Goal: Task Accomplishment & Management: Manage account settings

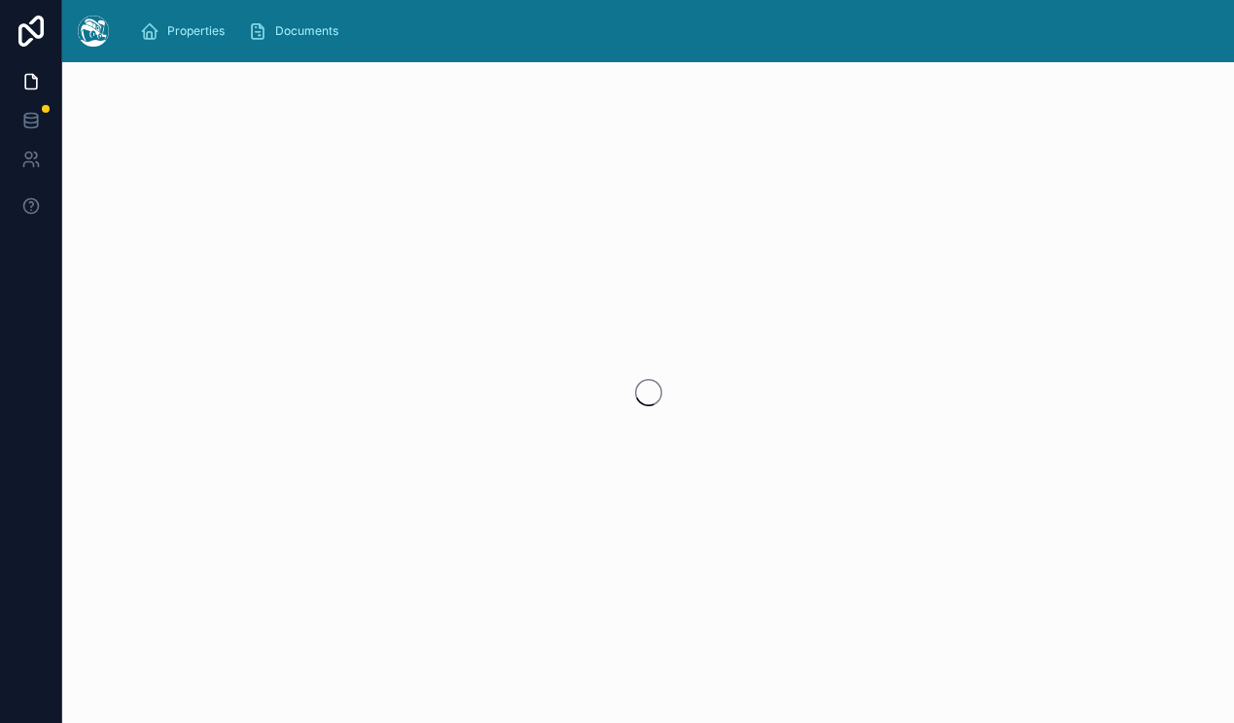
click at [383, 138] on div at bounding box center [648, 392] width 1172 height 661
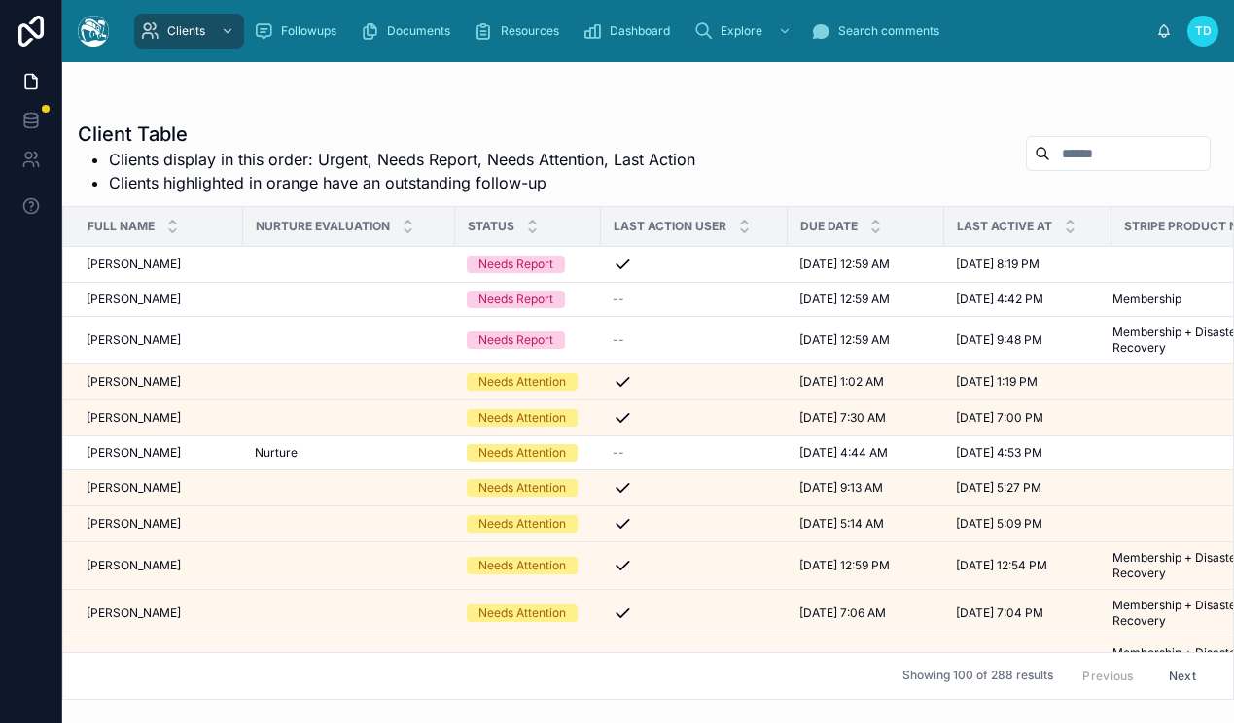
click at [1195, 30] on span "TD" at bounding box center [1203, 31] width 17 height 16
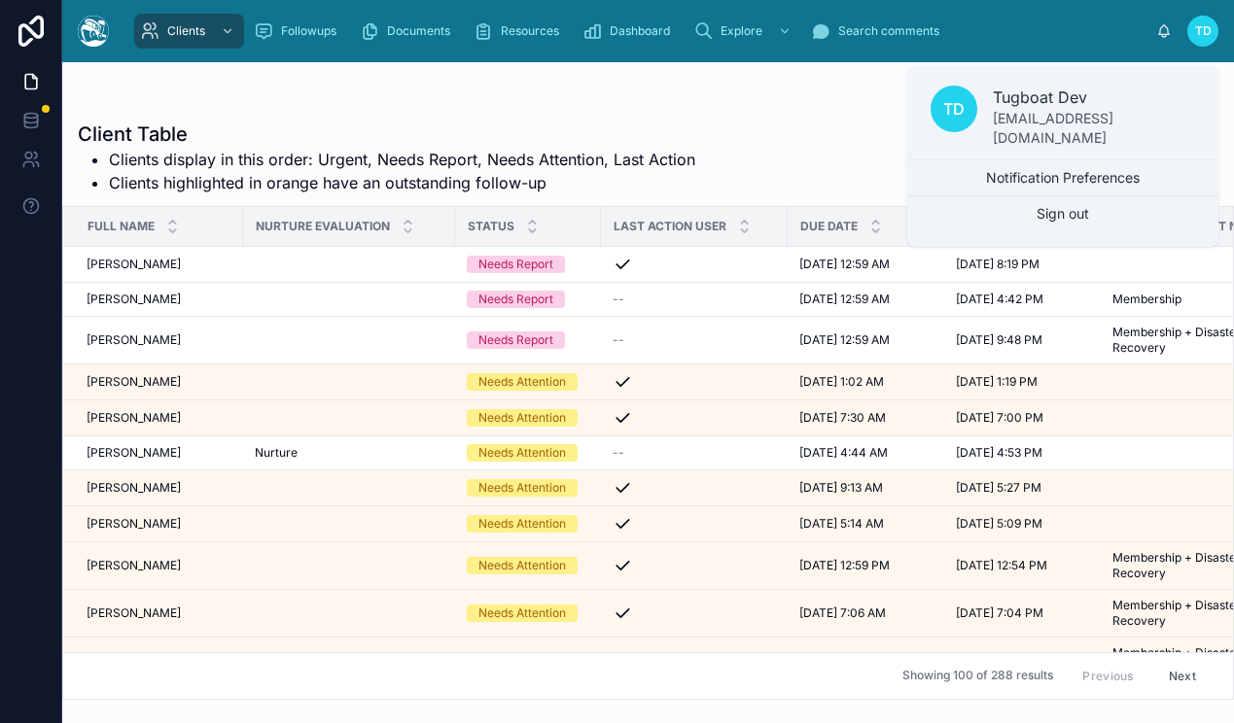
click at [1200, 36] on span "TD" at bounding box center [1203, 31] width 17 height 16
click at [31, 160] on icon at bounding box center [30, 159] width 19 height 19
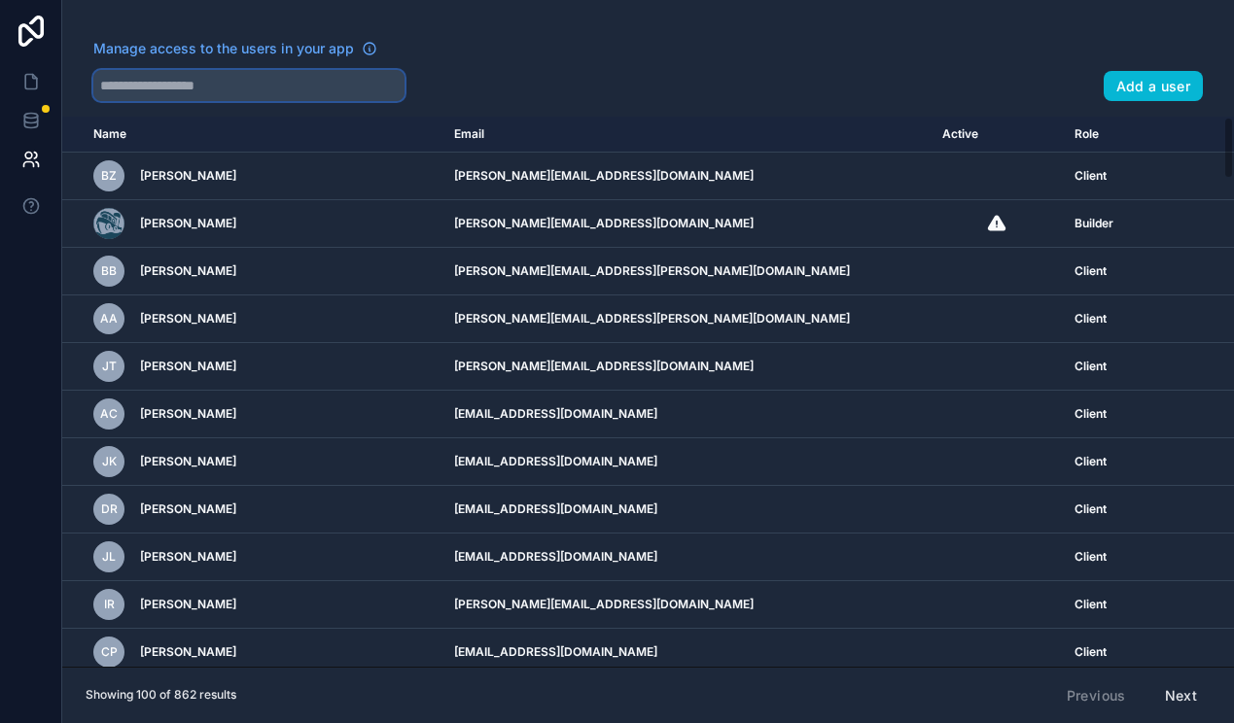
click at [268, 88] on input "text" at bounding box center [248, 85] width 311 height 31
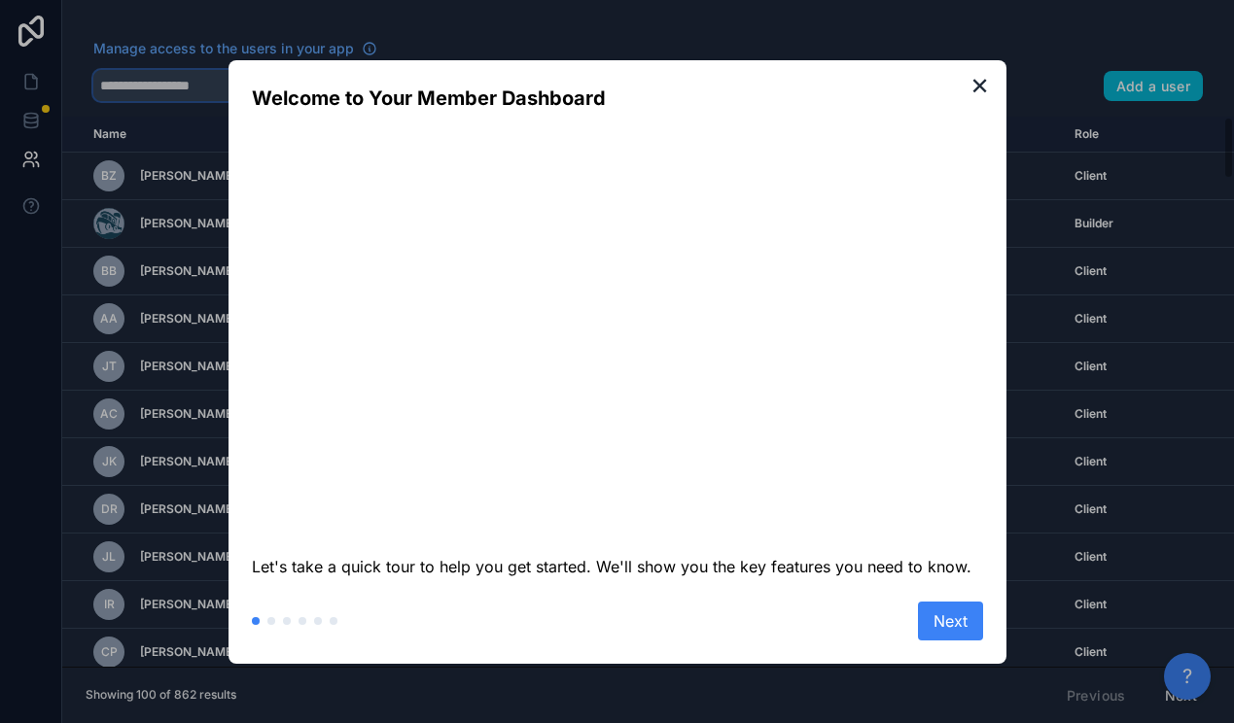
type input "**********"
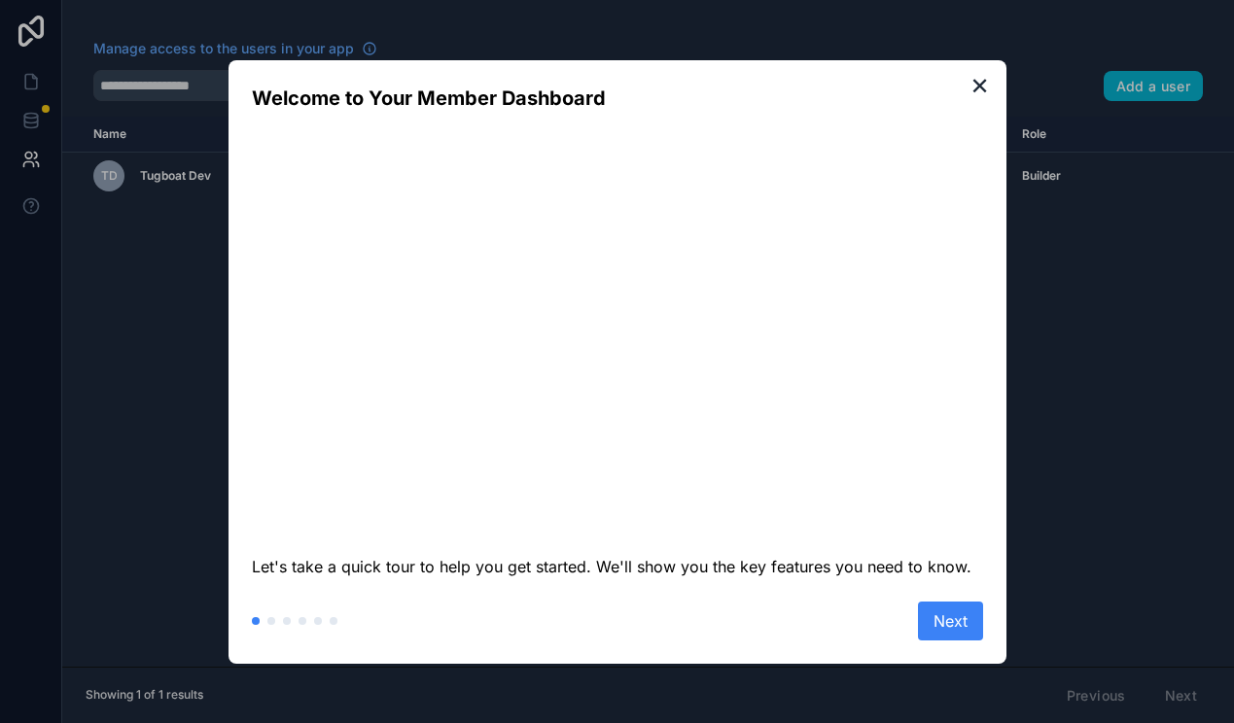
click at [998, 83] on div "✕ Welcome to Your Member Dashboard Let's take a quick tour to help you get star…" at bounding box center [617, 362] width 778 height 604
click at [978, 83] on button "✕" at bounding box center [979, 86] width 29 height 29
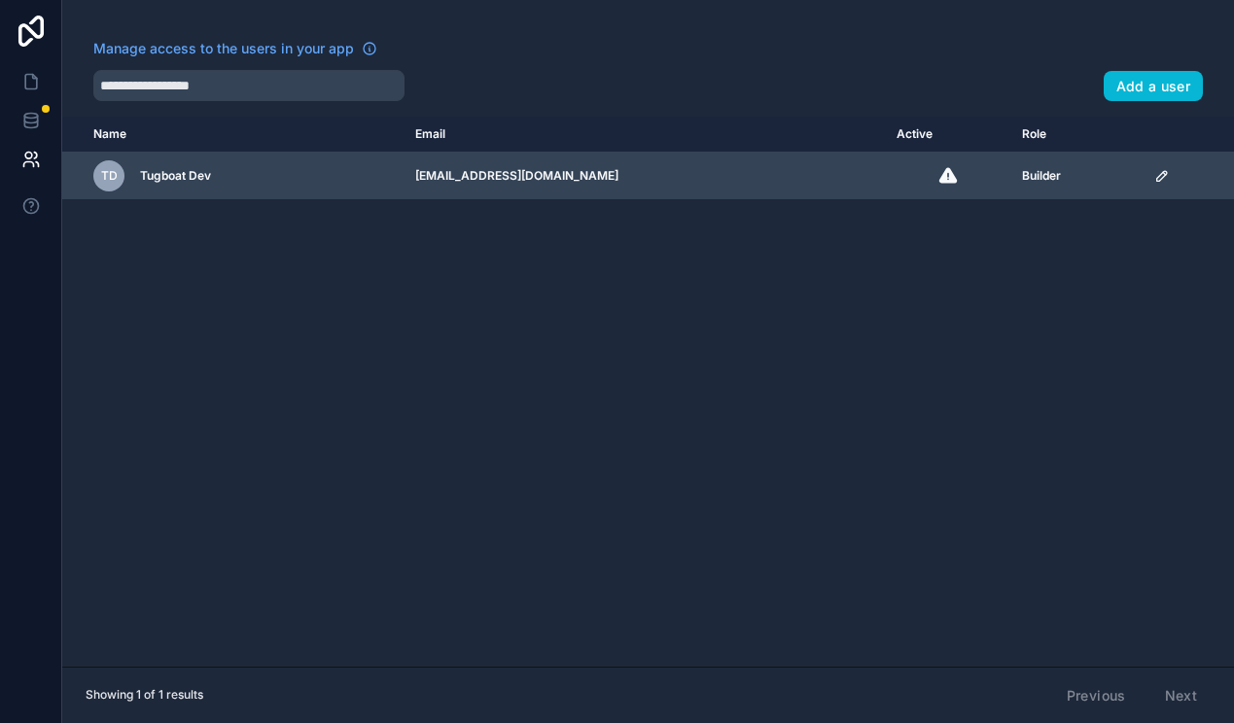
click at [1154, 174] on icon "scrollable content" at bounding box center [1162, 176] width 16 height 16
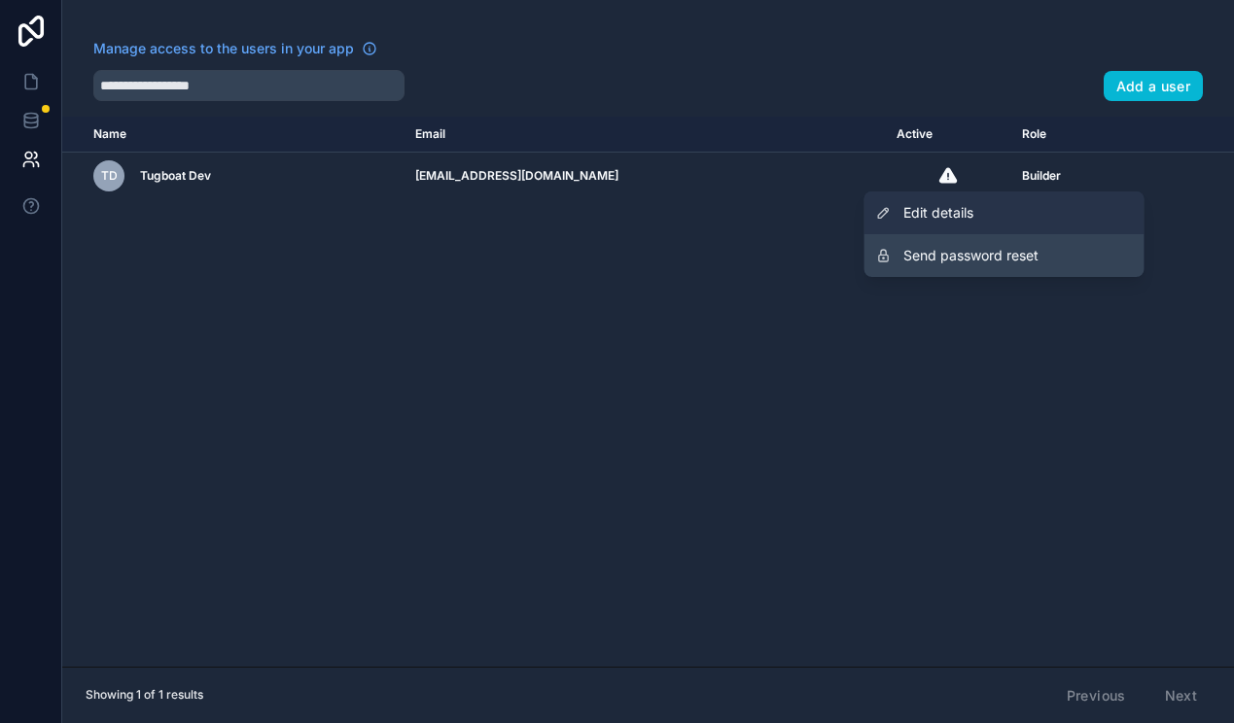
click at [972, 213] on span "Edit details" at bounding box center [938, 212] width 70 height 19
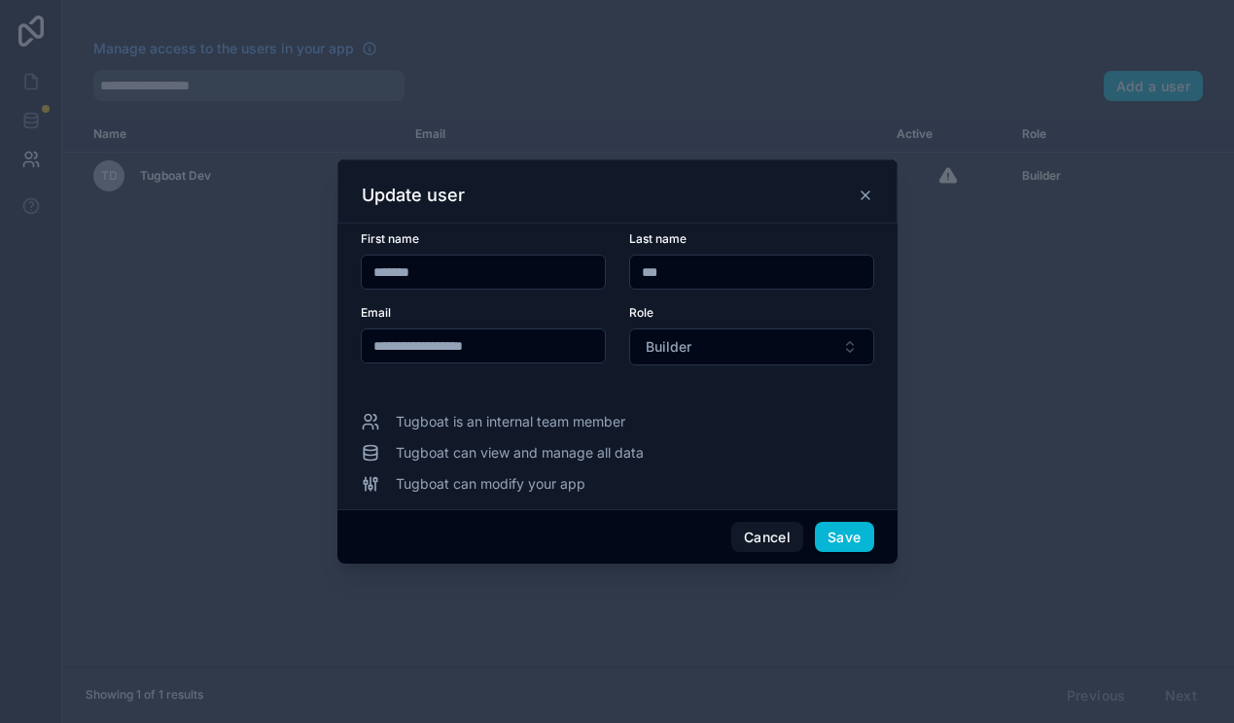
click at [244, 425] on div at bounding box center [617, 361] width 1234 height 723
click at [780, 532] on button "Cancel" at bounding box center [767, 537] width 72 height 31
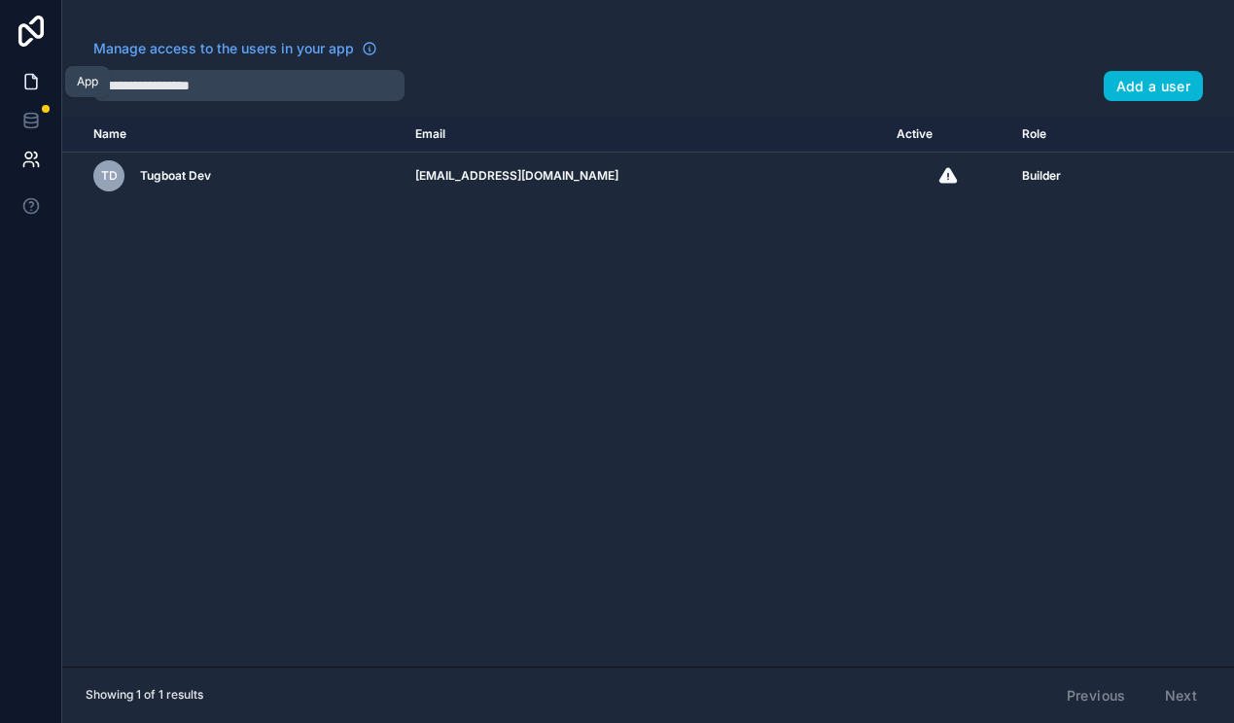
click at [14, 94] on link at bounding box center [30, 81] width 61 height 39
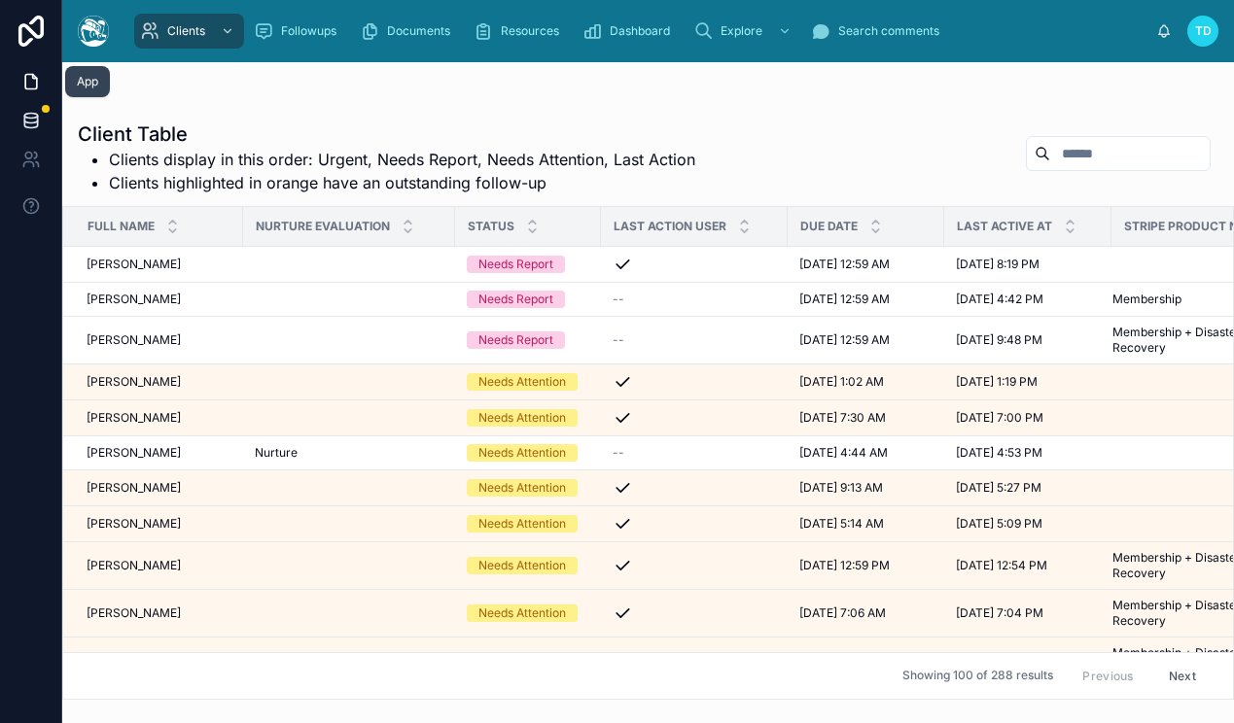
click at [26, 123] on icon at bounding box center [30, 120] width 19 height 19
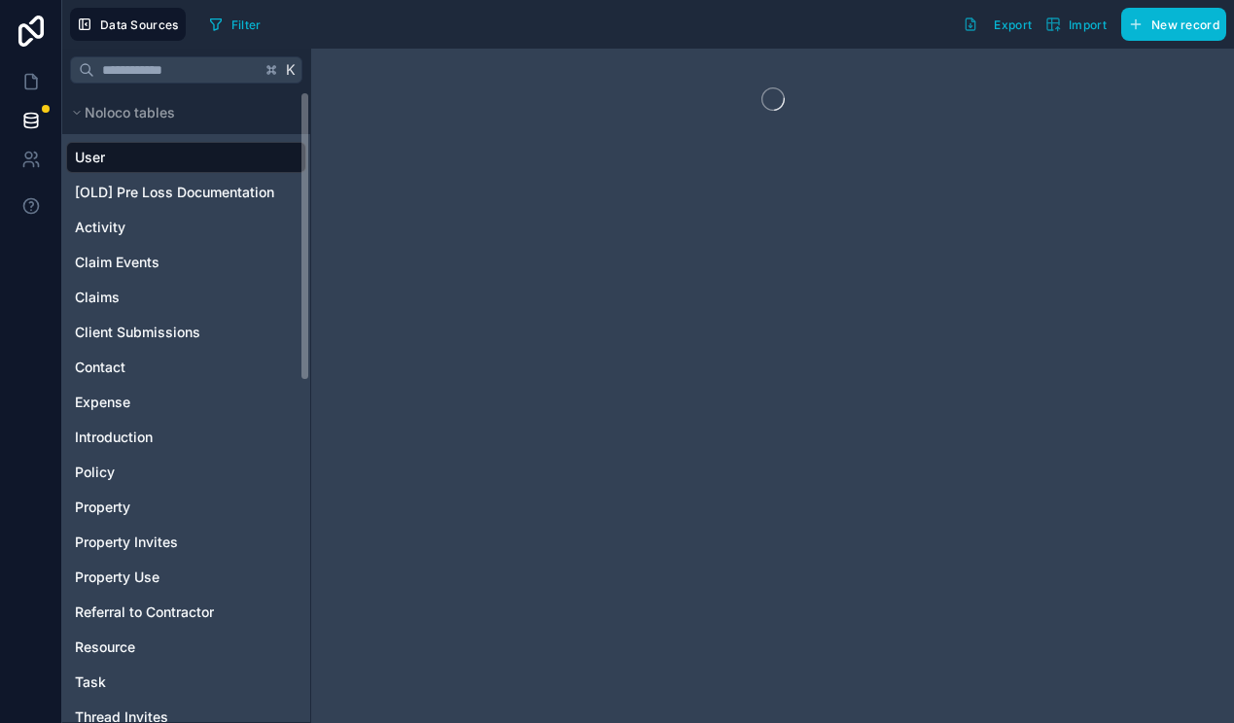
click at [131, 156] on div "User" at bounding box center [186, 157] width 240 height 31
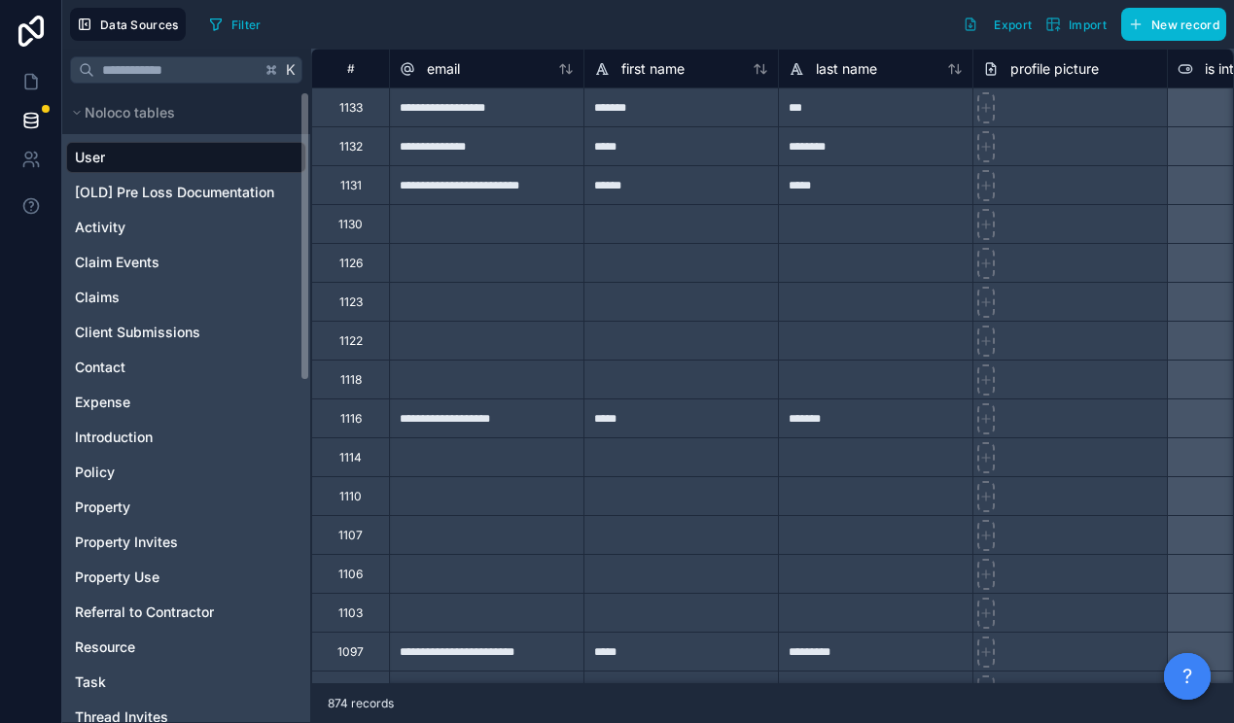
click at [204, 145] on div "User" at bounding box center [186, 157] width 240 height 31
click at [982, 109] on icon at bounding box center [986, 108] width 14 height 14
type input "**********"
click at [34, 85] on icon at bounding box center [30, 81] width 19 height 19
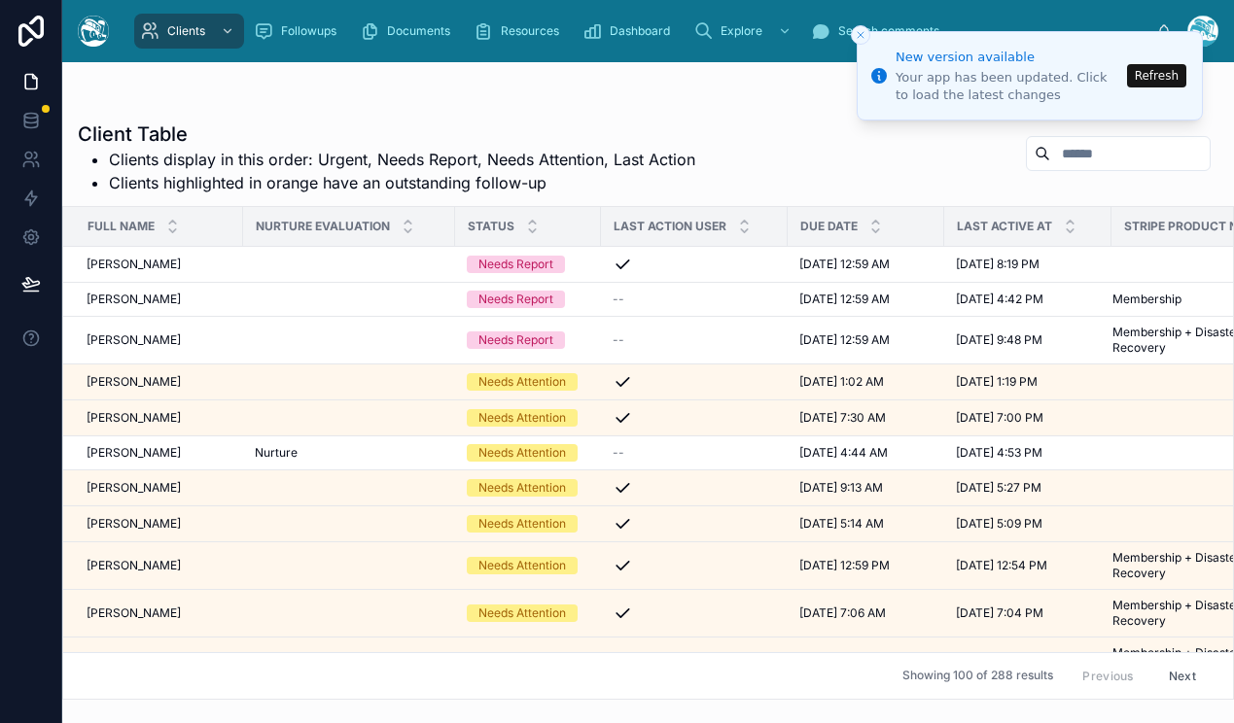
click at [1156, 72] on button "Refresh" at bounding box center [1156, 75] width 59 height 23
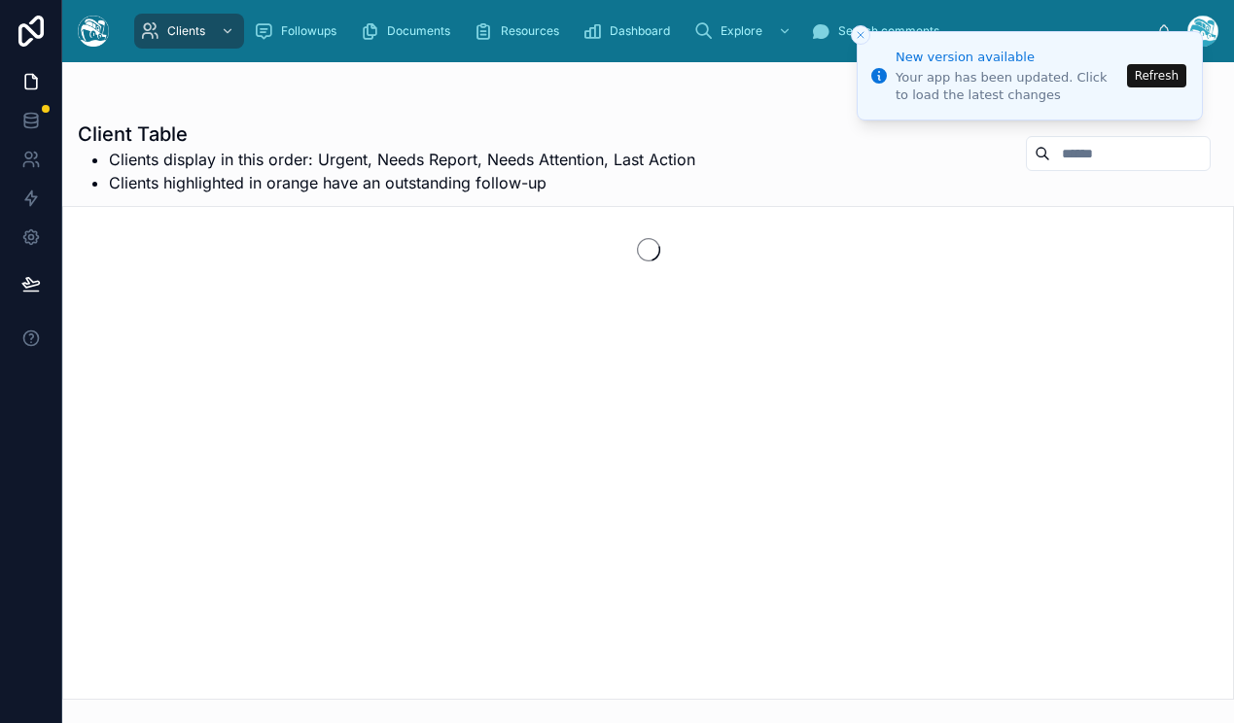
click at [1155, 79] on button "Refresh" at bounding box center [1156, 75] width 59 height 23
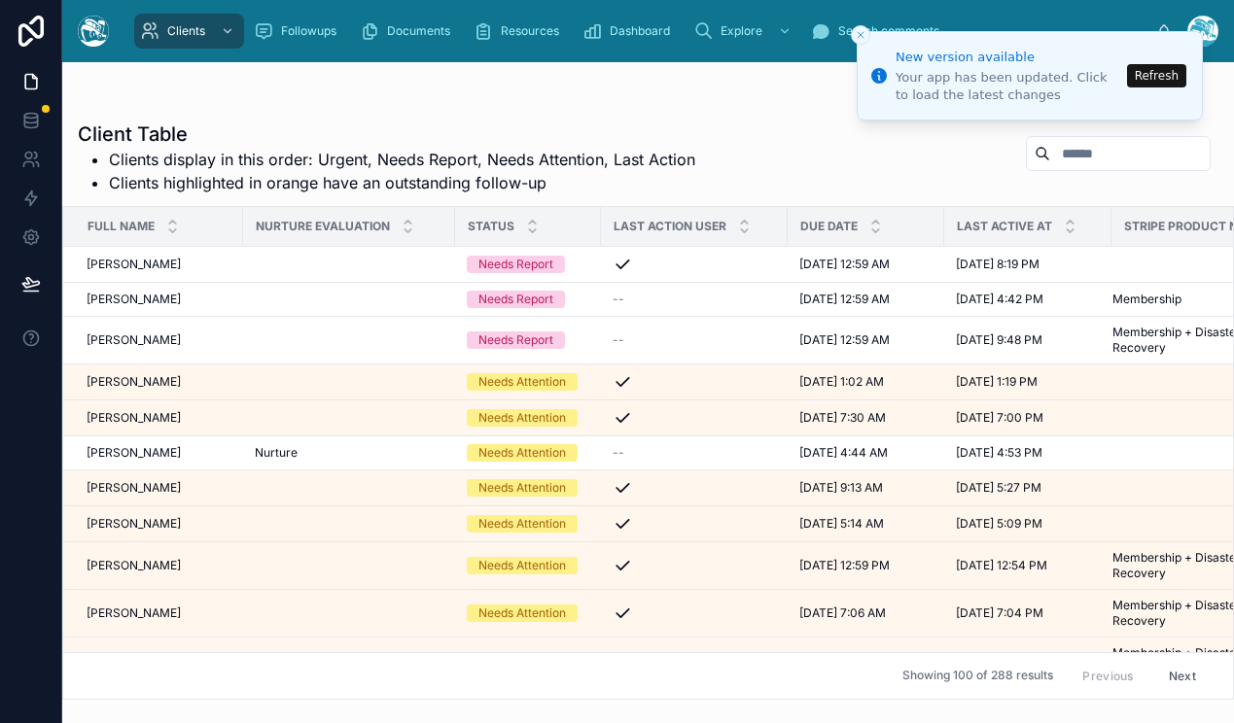
click at [1155, 79] on button "Refresh" at bounding box center [1156, 75] width 59 height 23
click at [857, 33] on icon "Close toast" at bounding box center [861, 35] width 12 height 12
